Goal: Download file/media

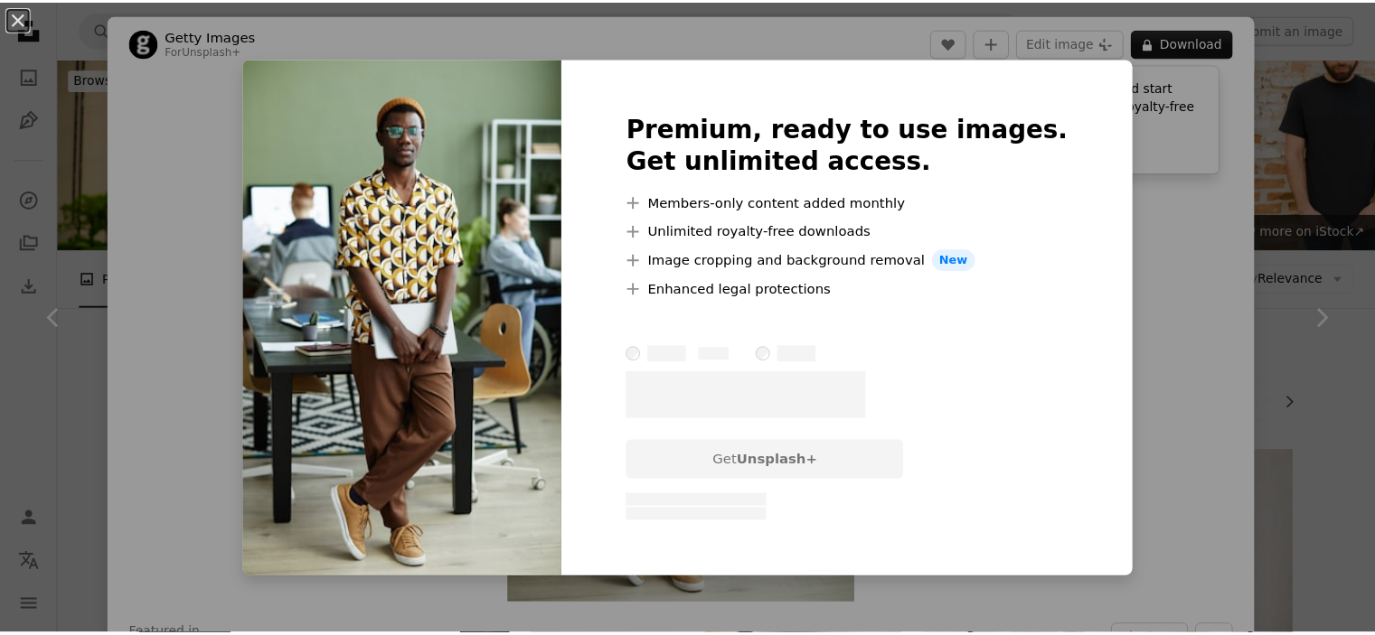
scroll to position [12848, 0]
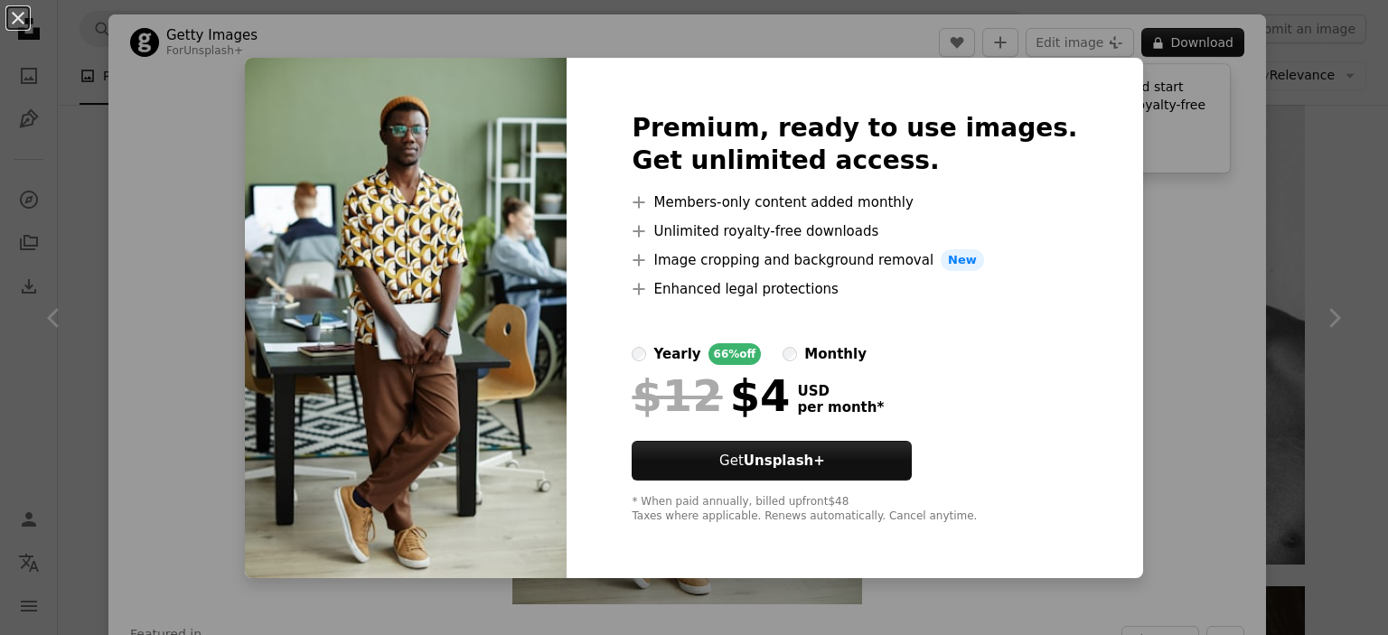
click at [1117, 127] on div "An X shape Premium, ready to use images. Get unlimited access. A plus sign Memb…" at bounding box center [694, 317] width 1388 height 635
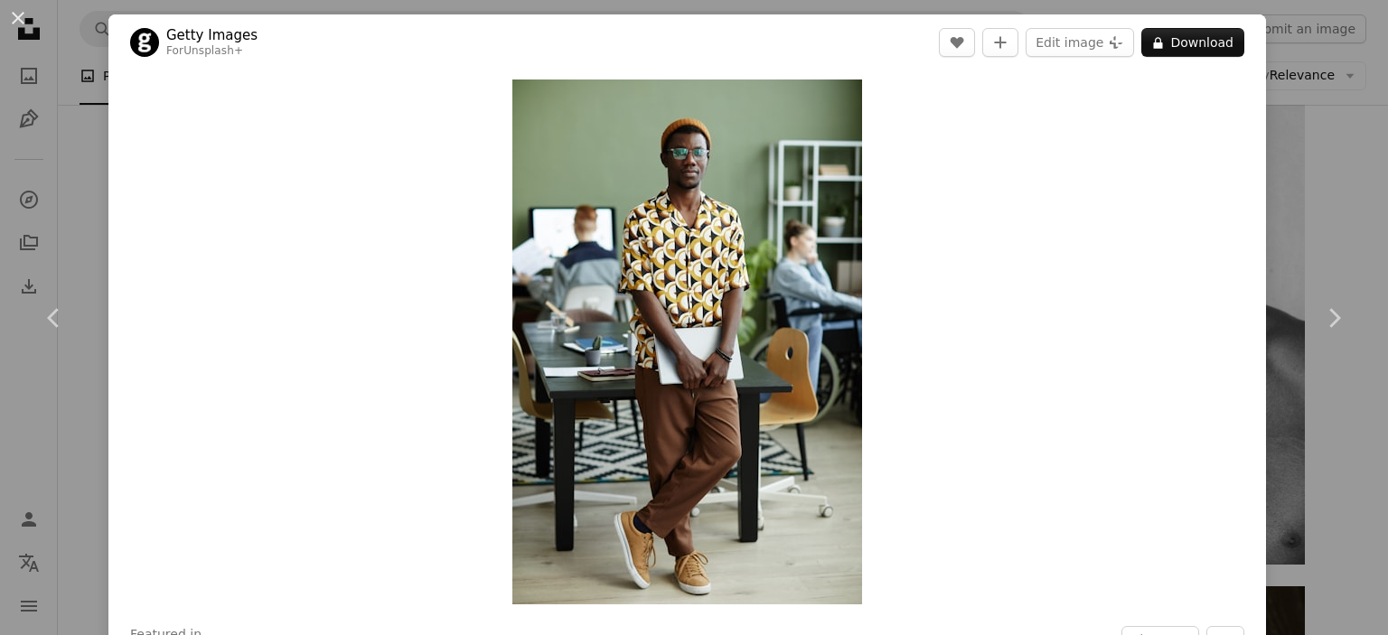
click at [1269, 66] on div "An X shape Chevron left Chevron right Getty Images For Unsplash+ A heart A plus…" at bounding box center [694, 317] width 1388 height 635
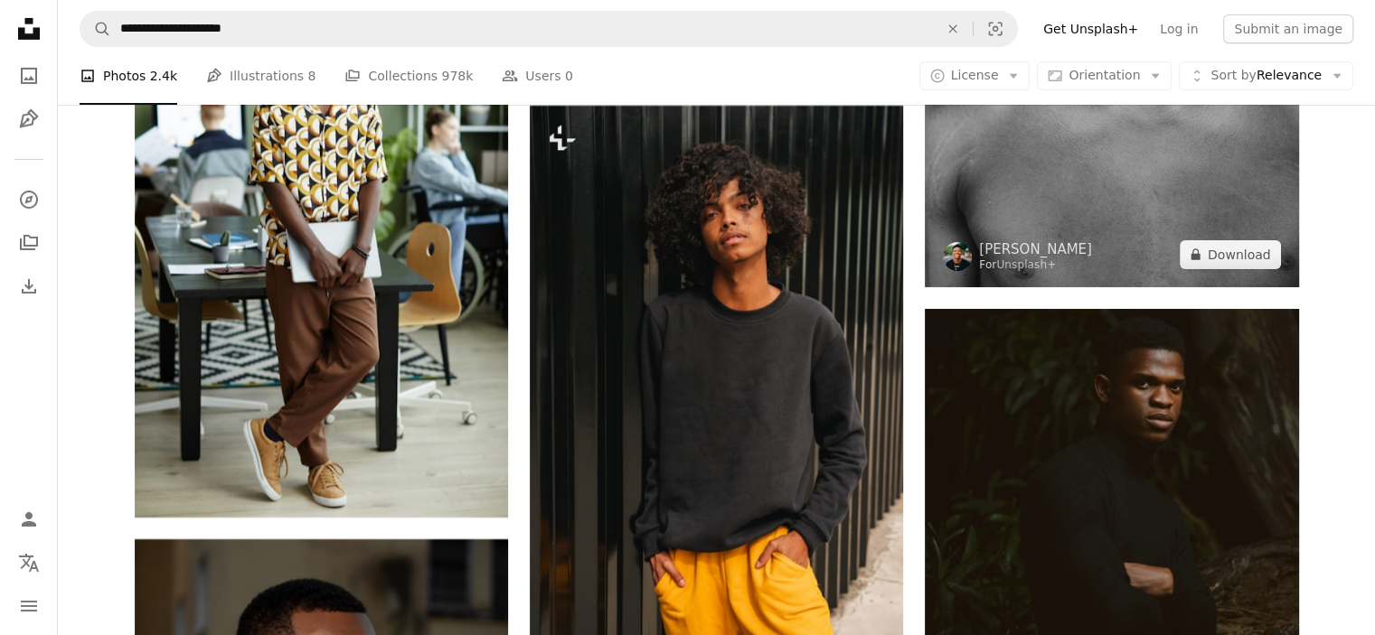
scroll to position [13089, 0]
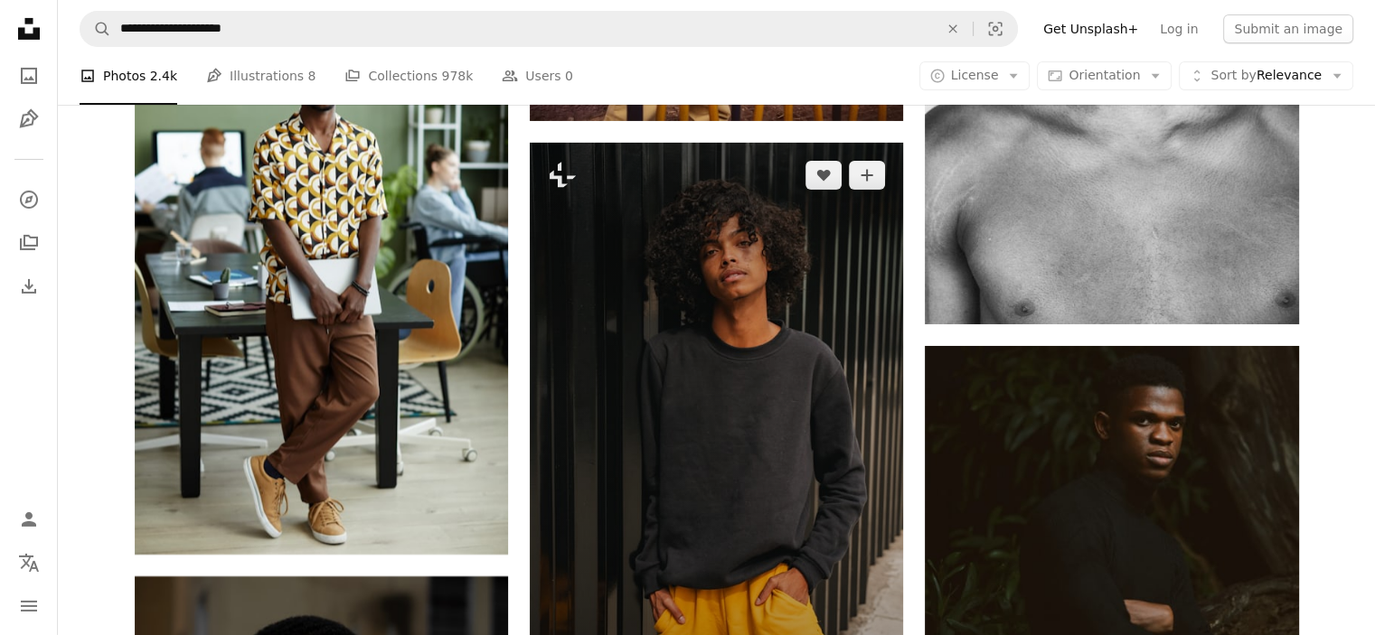
click at [857, 230] on img at bounding box center [716, 423] width 373 height 560
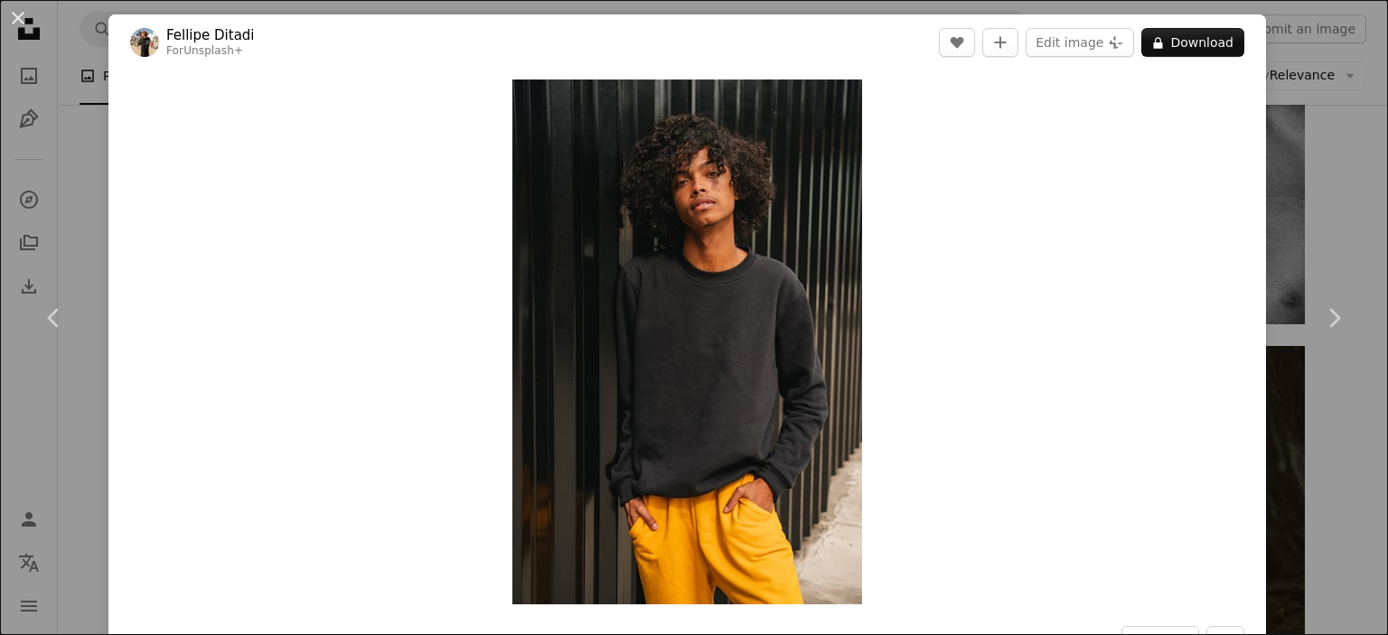
click at [1333, 138] on div "An X shape Chevron left Chevron right [PERSON_NAME] For Unsplash+ A heart A plu…" at bounding box center [694, 317] width 1388 height 635
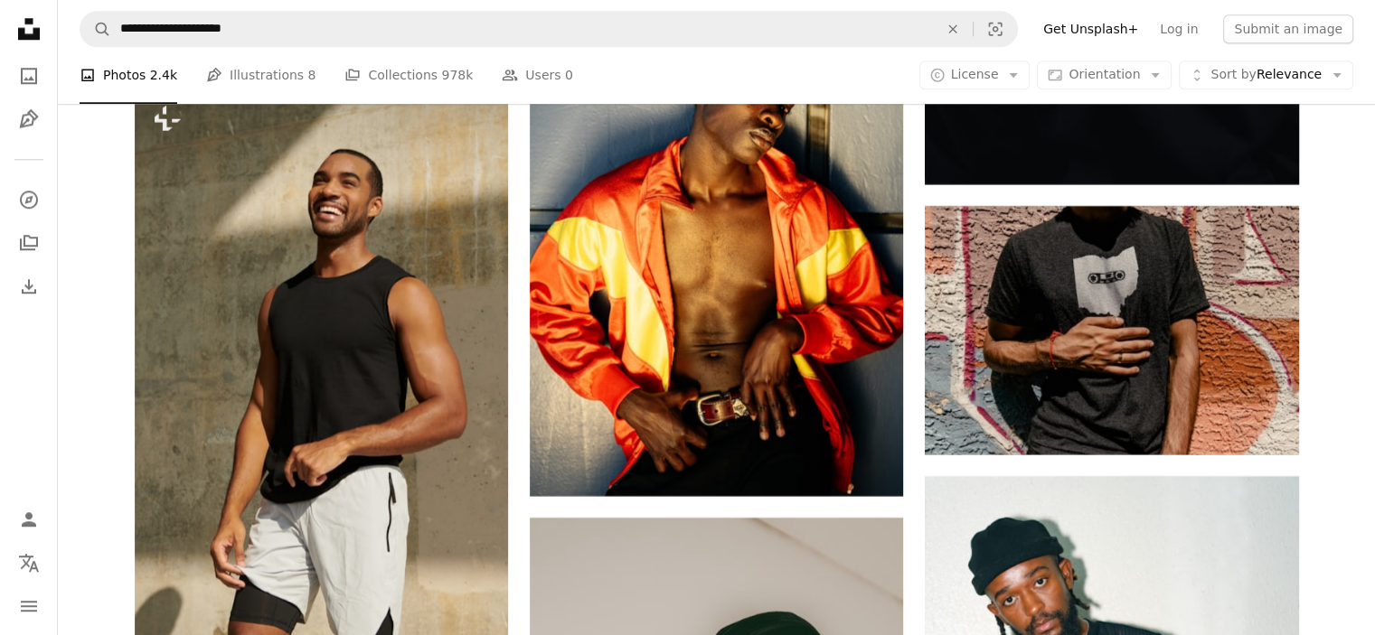
scroll to position [22080, 0]
